Goal: Task Accomplishment & Management: Use online tool/utility

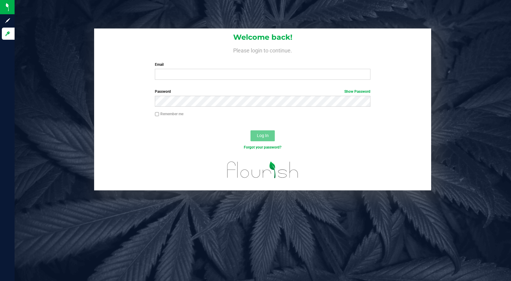
click at [181, 72] on input "Email" at bounding box center [263, 74] width 216 height 11
type input "aainley@liveparallel.com"
click at [250, 131] on button "Log In" at bounding box center [262, 136] width 24 height 11
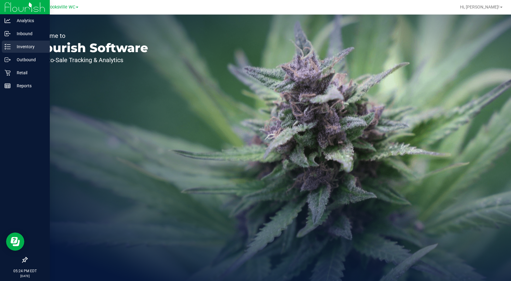
click at [12, 47] on p "Inventory" at bounding box center [29, 46] width 36 height 7
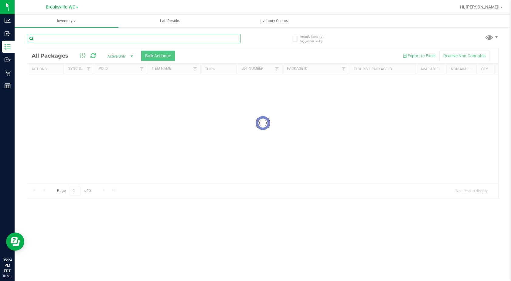
click at [80, 40] on input "text" at bounding box center [134, 38] width 214 height 9
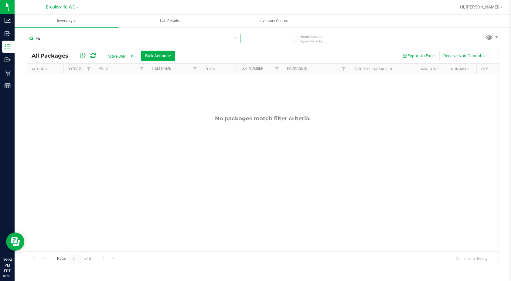
type input "ya"
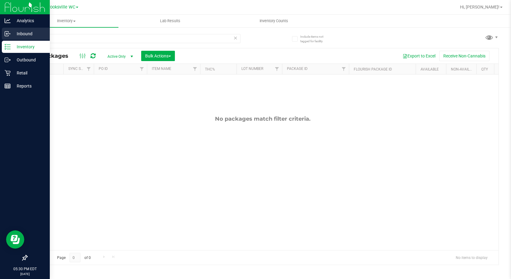
click at [26, 32] on p "Inbound" at bounding box center [29, 33] width 36 height 7
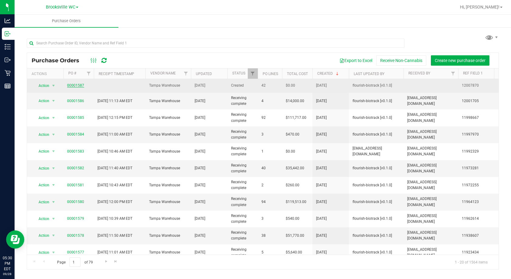
click at [73, 86] on link "00001587" at bounding box center [75, 85] width 17 height 4
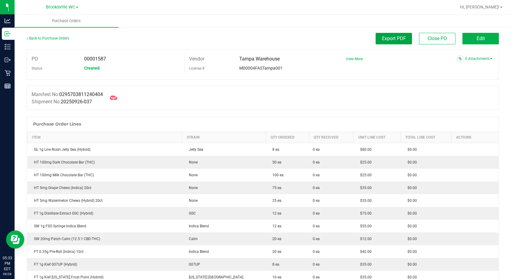
click at [394, 35] on button "Export PDF" at bounding box center [394, 39] width 36 height 12
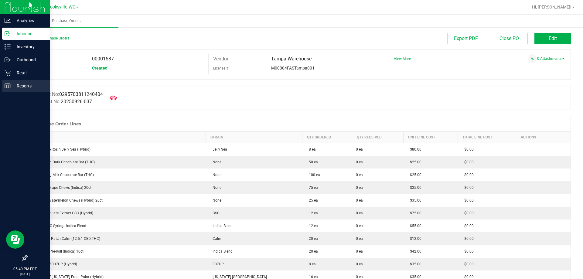
click at [13, 83] on p "Reports" at bounding box center [29, 85] width 36 height 7
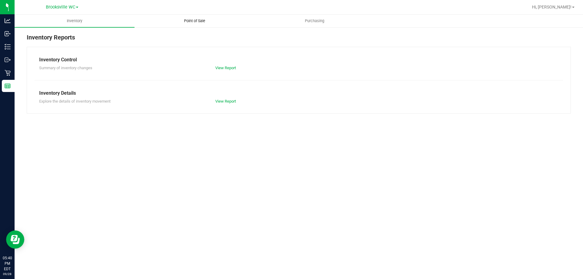
click at [186, 22] on span "Point of Sale" at bounding box center [195, 20] width 38 height 5
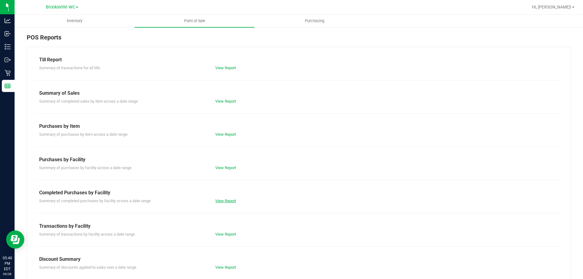
click at [218, 202] on link "View Report" at bounding box center [225, 201] width 21 height 5
